Goal: Task Accomplishment & Management: Manage account settings

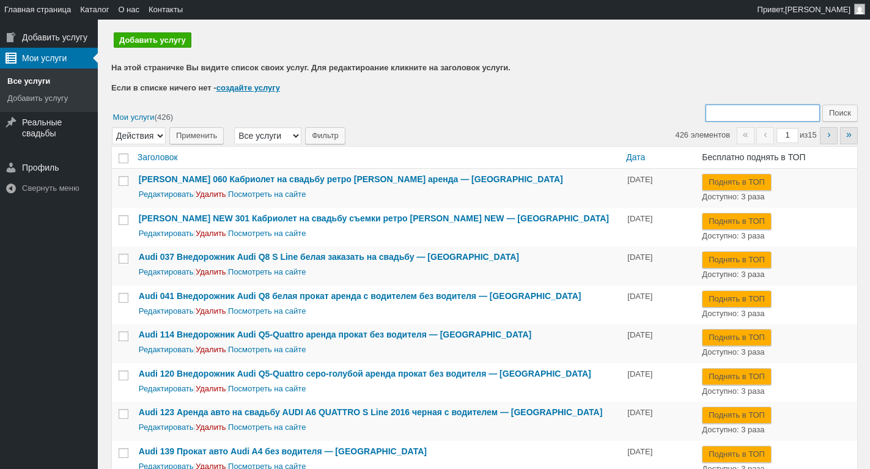
click at [762, 106] on input "Поиск:" at bounding box center [763, 113] width 114 height 17
type input "242"
click at [823, 105] on input "Поиск" at bounding box center [840, 113] width 35 height 17
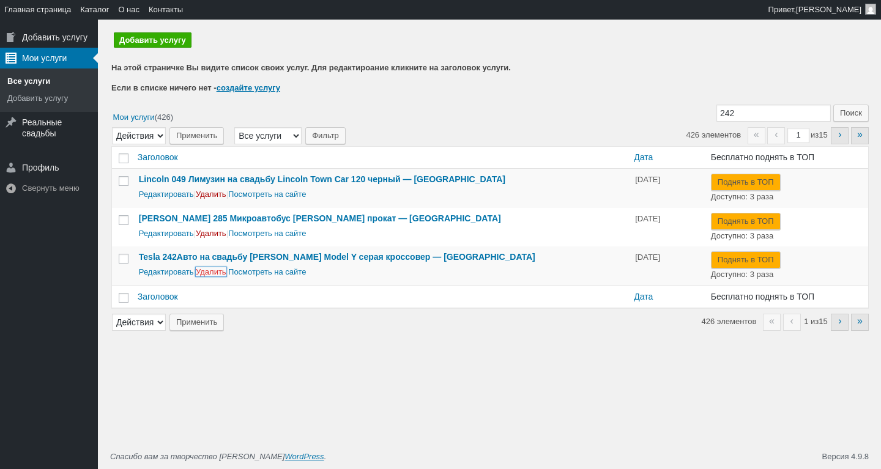
click at [209, 274] on link "Удалить" at bounding box center [211, 271] width 31 height 9
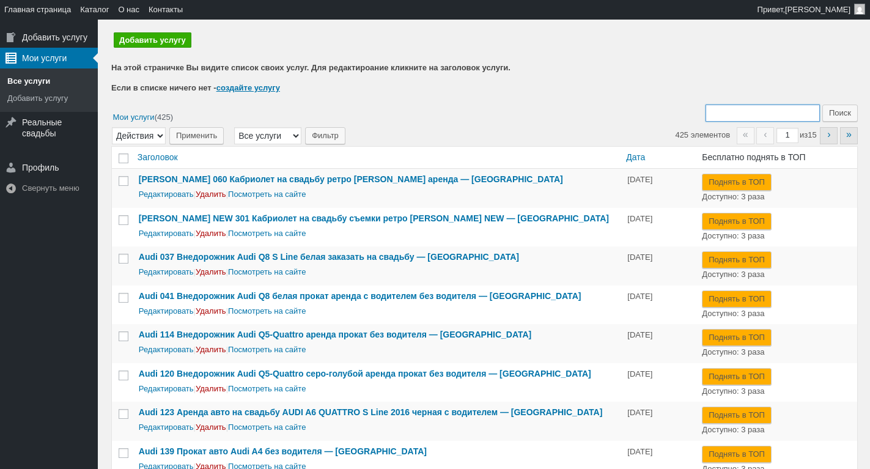
click at [747, 106] on input "Поиск:" at bounding box center [763, 113] width 114 height 17
type input "200"
click at [823, 105] on input "Поиск" at bounding box center [840, 113] width 35 height 17
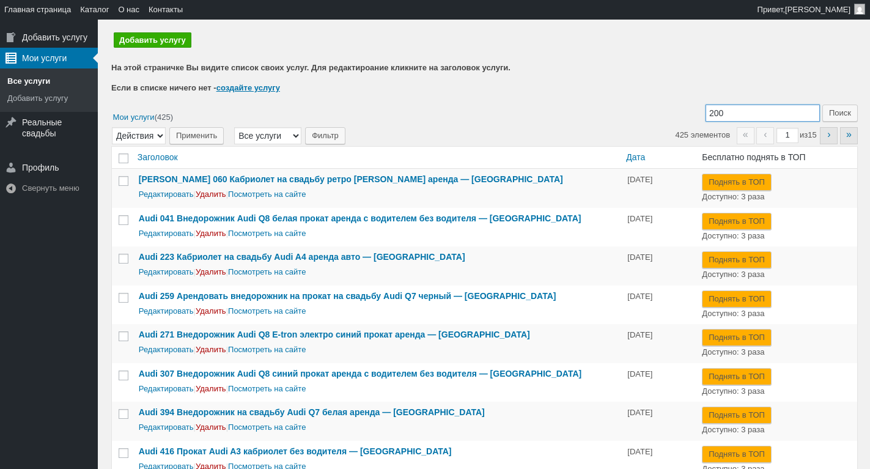
click at [782, 112] on input "200" at bounding box center [763, 113] width 114 height 17
type input "200 zim"
click at [823, 105] on input "Поиск" at bounding box center [840, 113] width 35 height 17
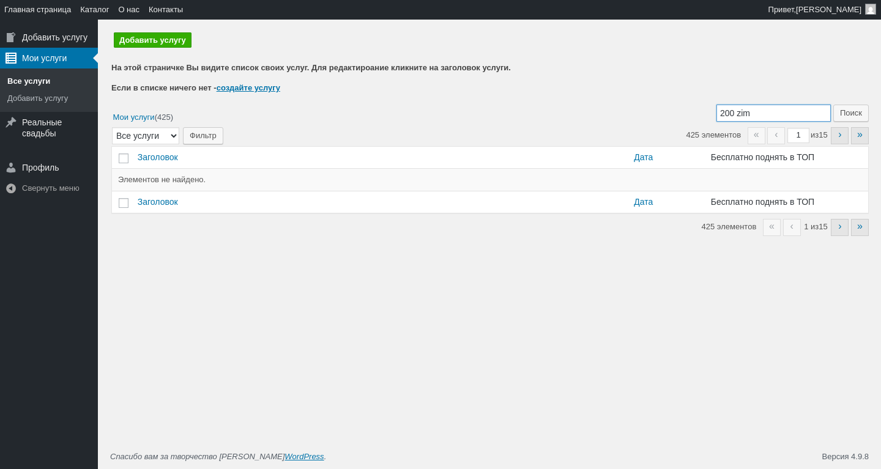
drag, startPoint x: 749, startPoint y: 111, endPoint x: 773, endPoint y: 110, distance: 23.9
click at [750, 111] on input "200 zim" at bounding box center [773, 113] width 114 height 17
type input "zim"
click at [833, 105] on input "Поиск" at bounding box center [850, 113] width 35 height 17
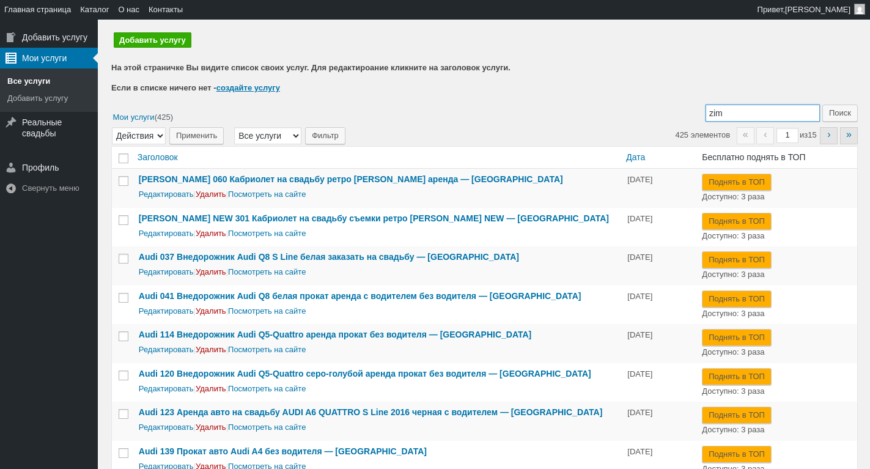
click at [757, 109] on input "zim" at bounding box center [763, 113] width 114 height 17
click at [837, 113] on input "Поиск" at bounding box center [840, 113] width 35 height 17
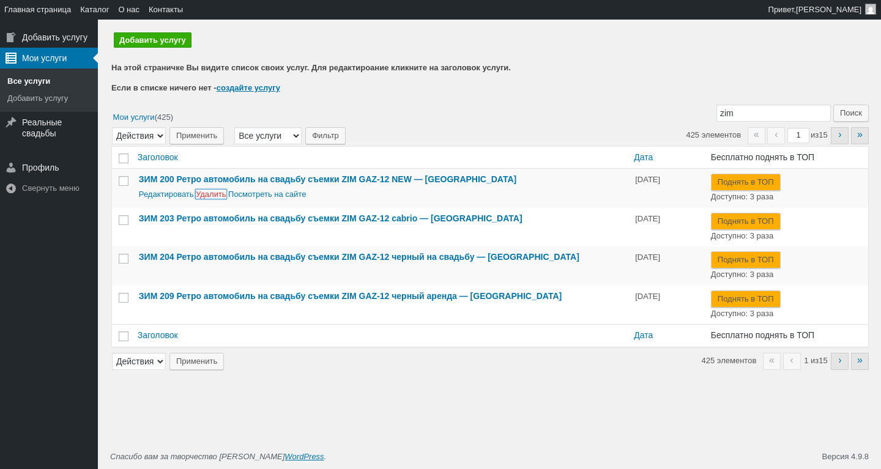
click at [209, 194] on link "Удалить" at bounding box center [211, 194] width 31 height 9
